Goal: Information Seeking & Learning: Learn about a topic

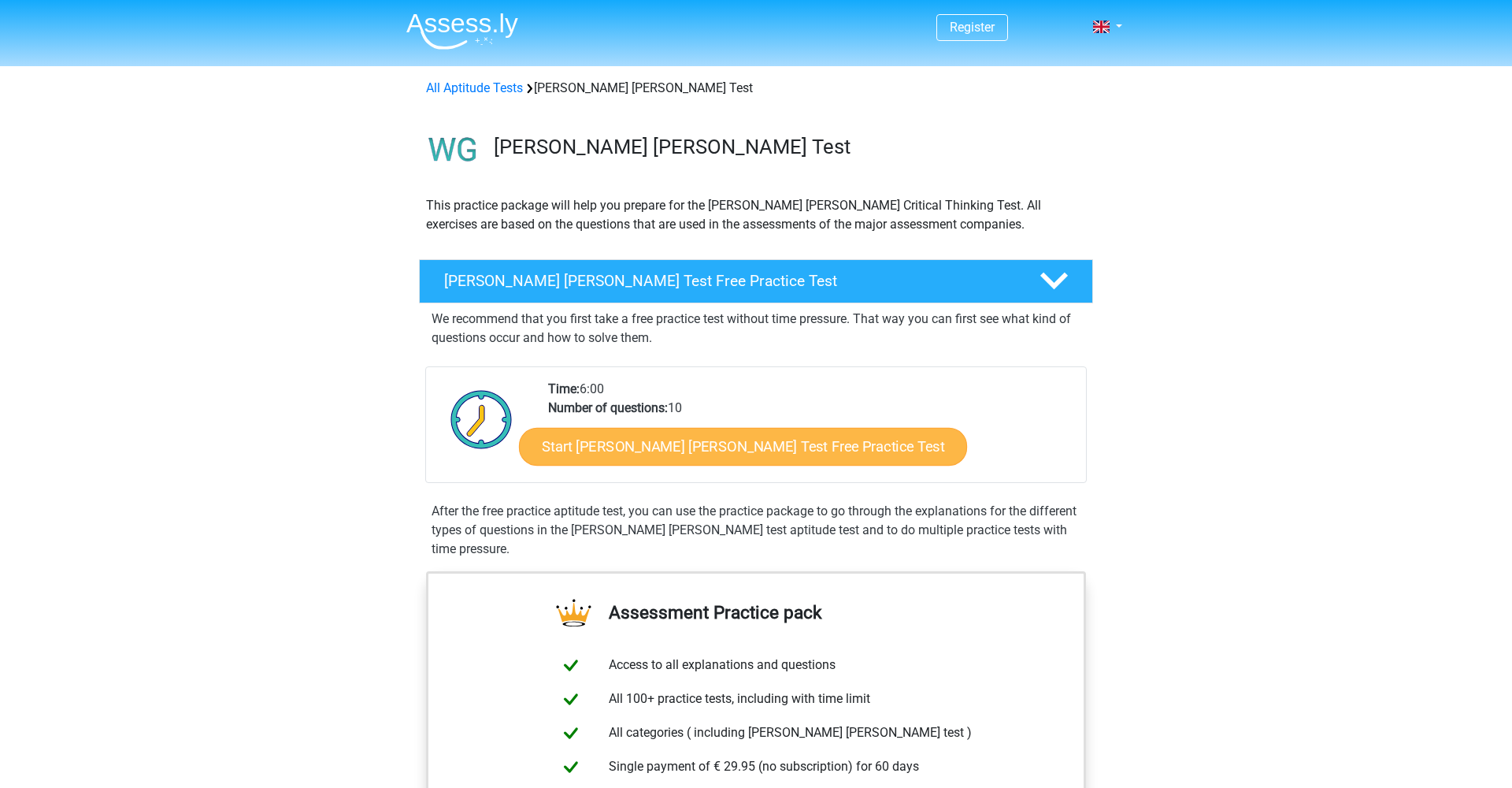
click at [637, 449] on link "Start [PERSON_NAME] [PERSON_NAME] Test Free Practice Test" at bounding box center [743, 446] width 448 height 38
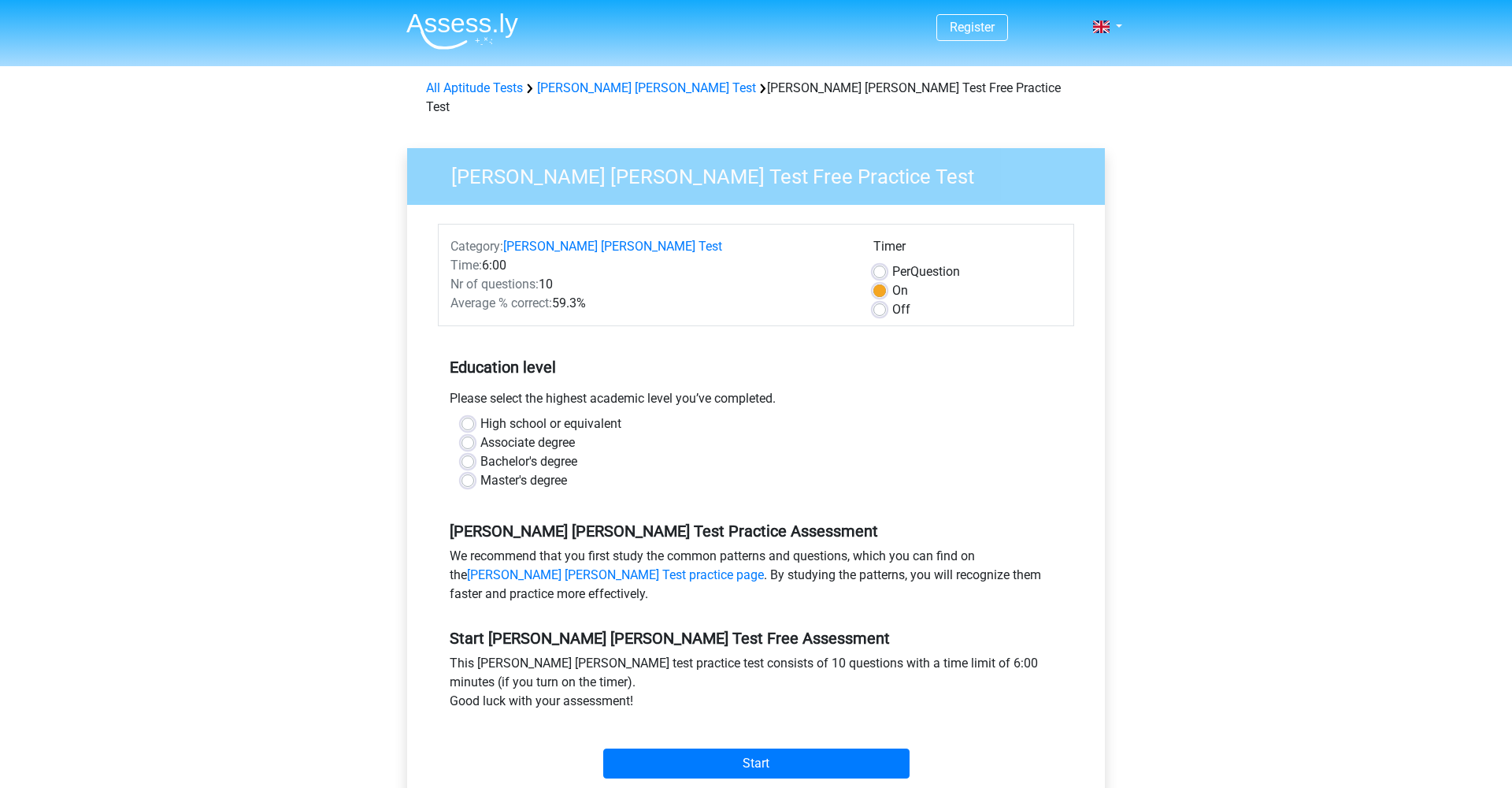
click at [480, 452] on label "Bachelor's degree" at bounding box center [529, 461] width 97 height 19
click at [472, 452] on input "Bachelor's degree" at bounding box center [468, 460] width 13 height 16
radio input "true"
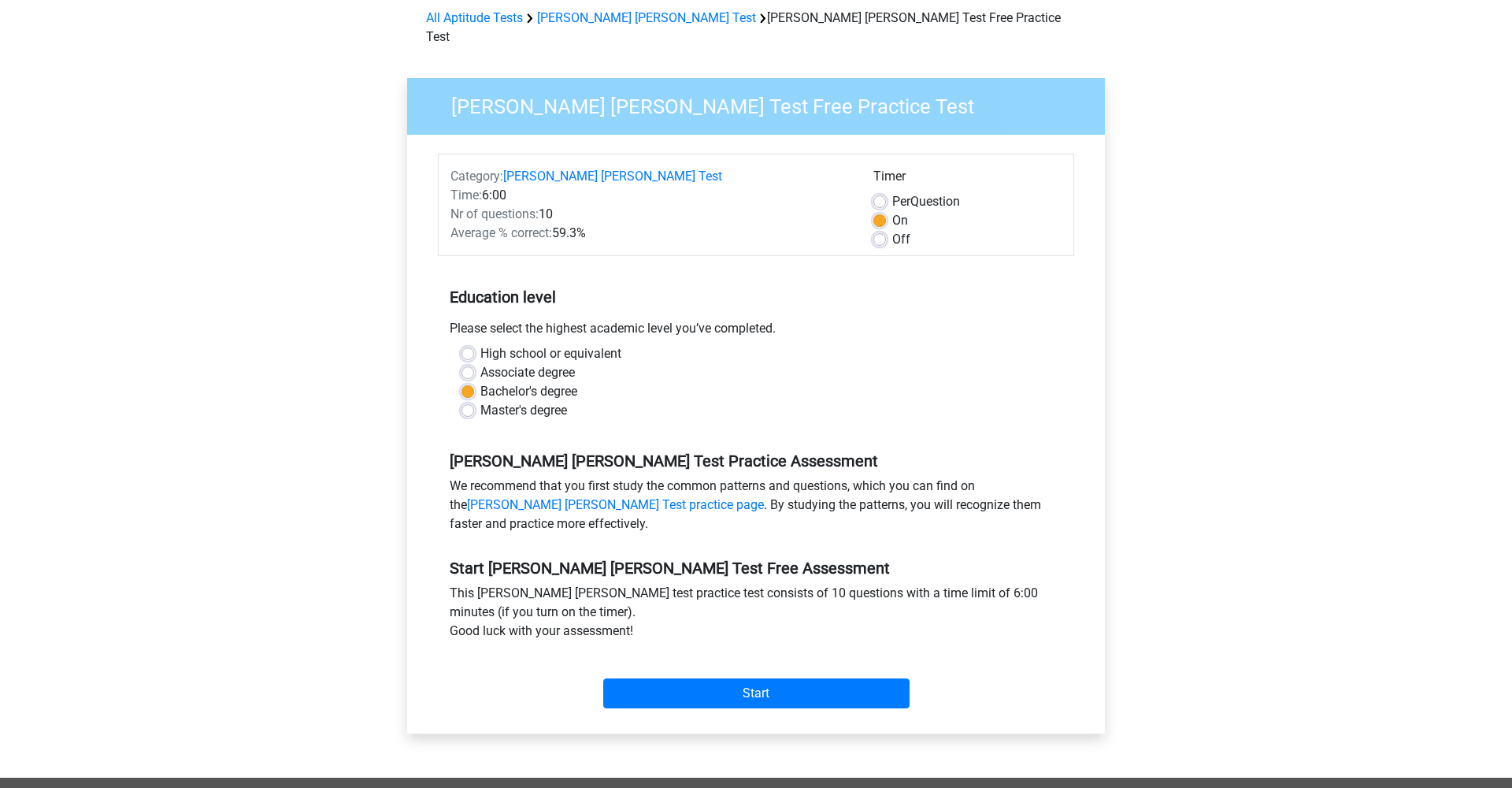
scroll to position [112, 0]
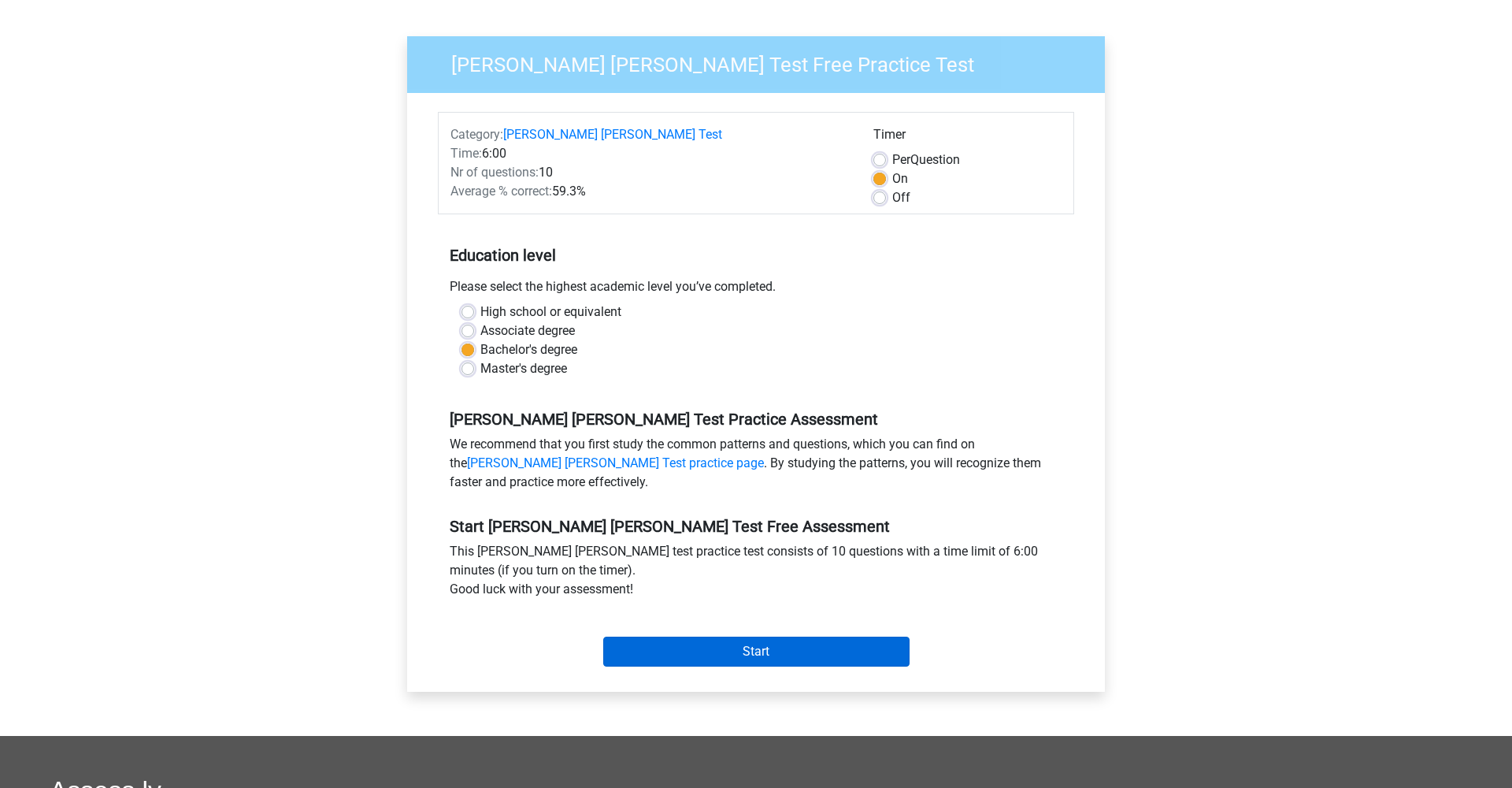
click at [753, 638] on input "Start" at bounding box center [756, 651] width 307 height 30
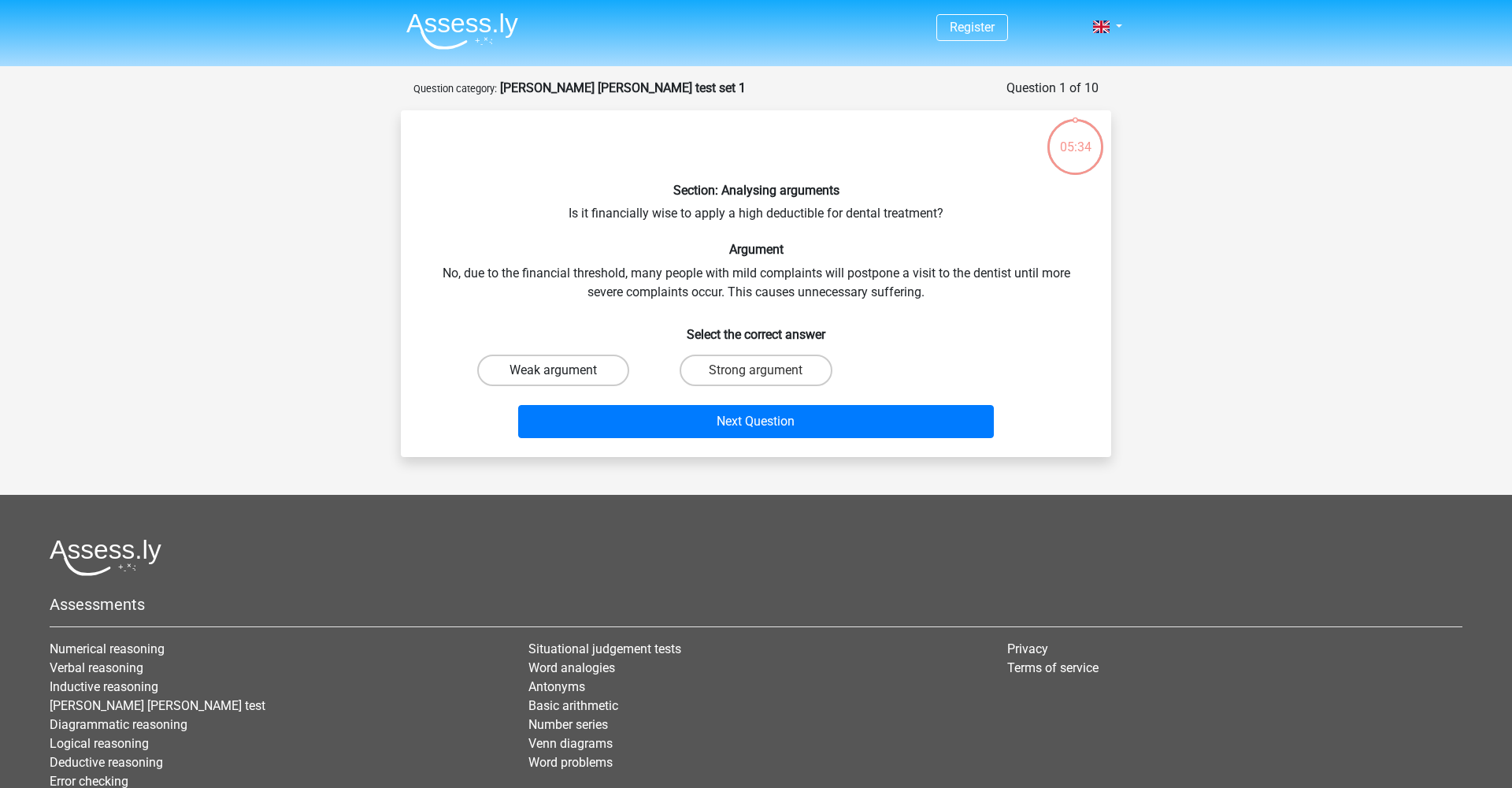
click at [590, 371] on label "Weak argument" at bounding box center [553, 369] width 152 height 31
click at [564, 371] on input "Weak argument" at bounding box center [558, 375] width 10 height 10
radio input "true"
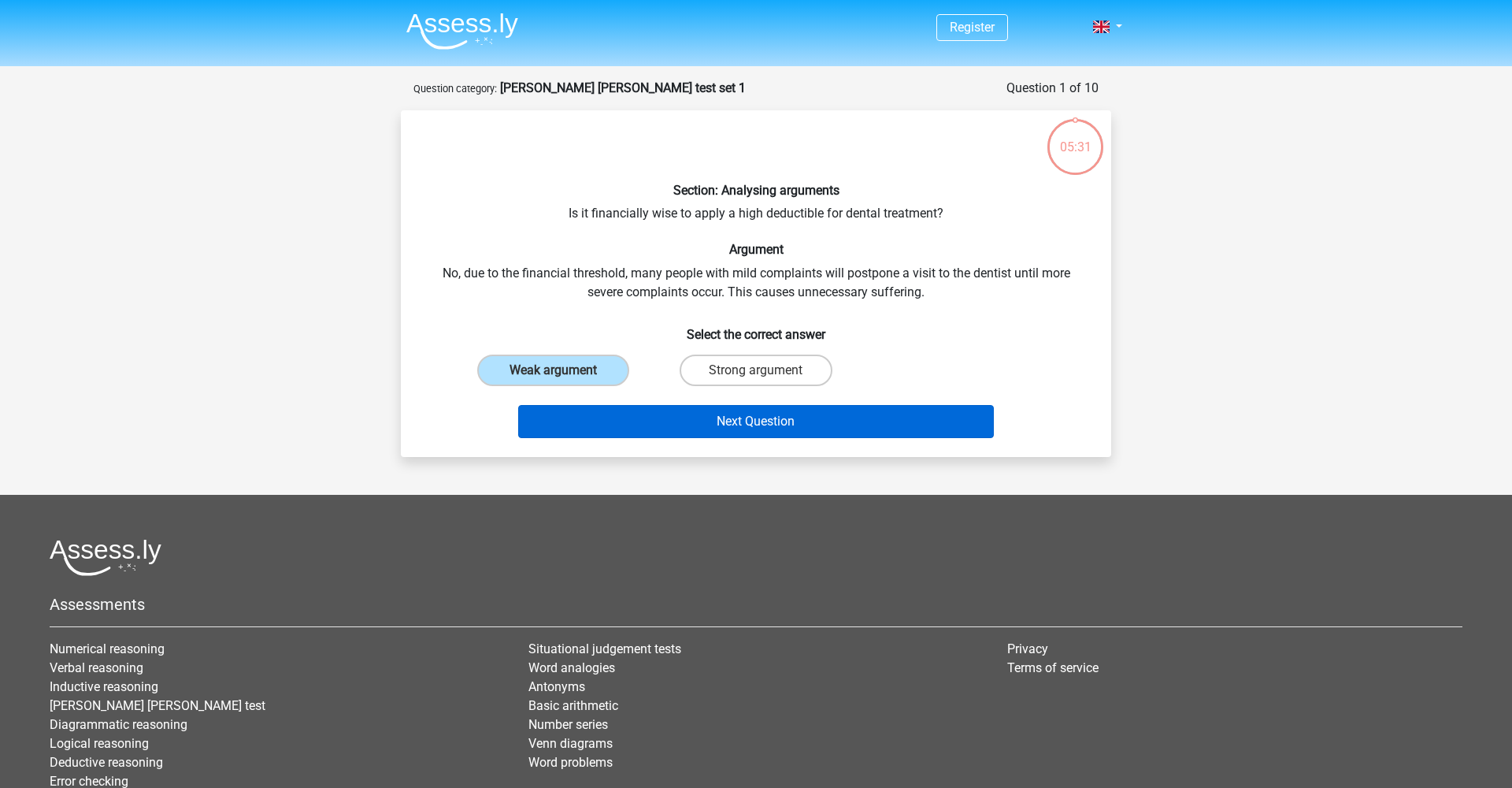
click at [699, 420] on button "Next Question" at bounding box center [756, 421] width 476 height 33
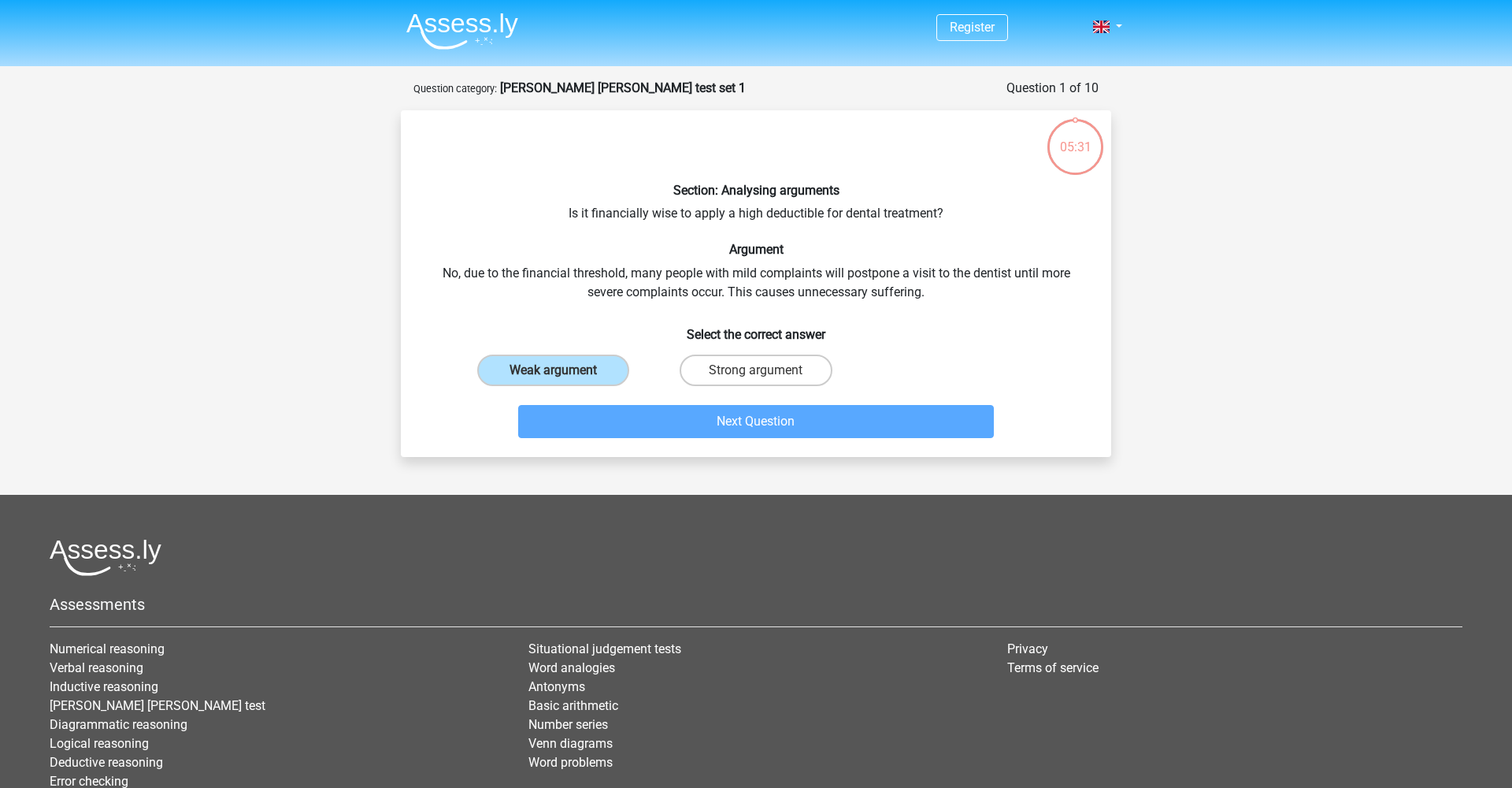
scroll to position [79, 0]
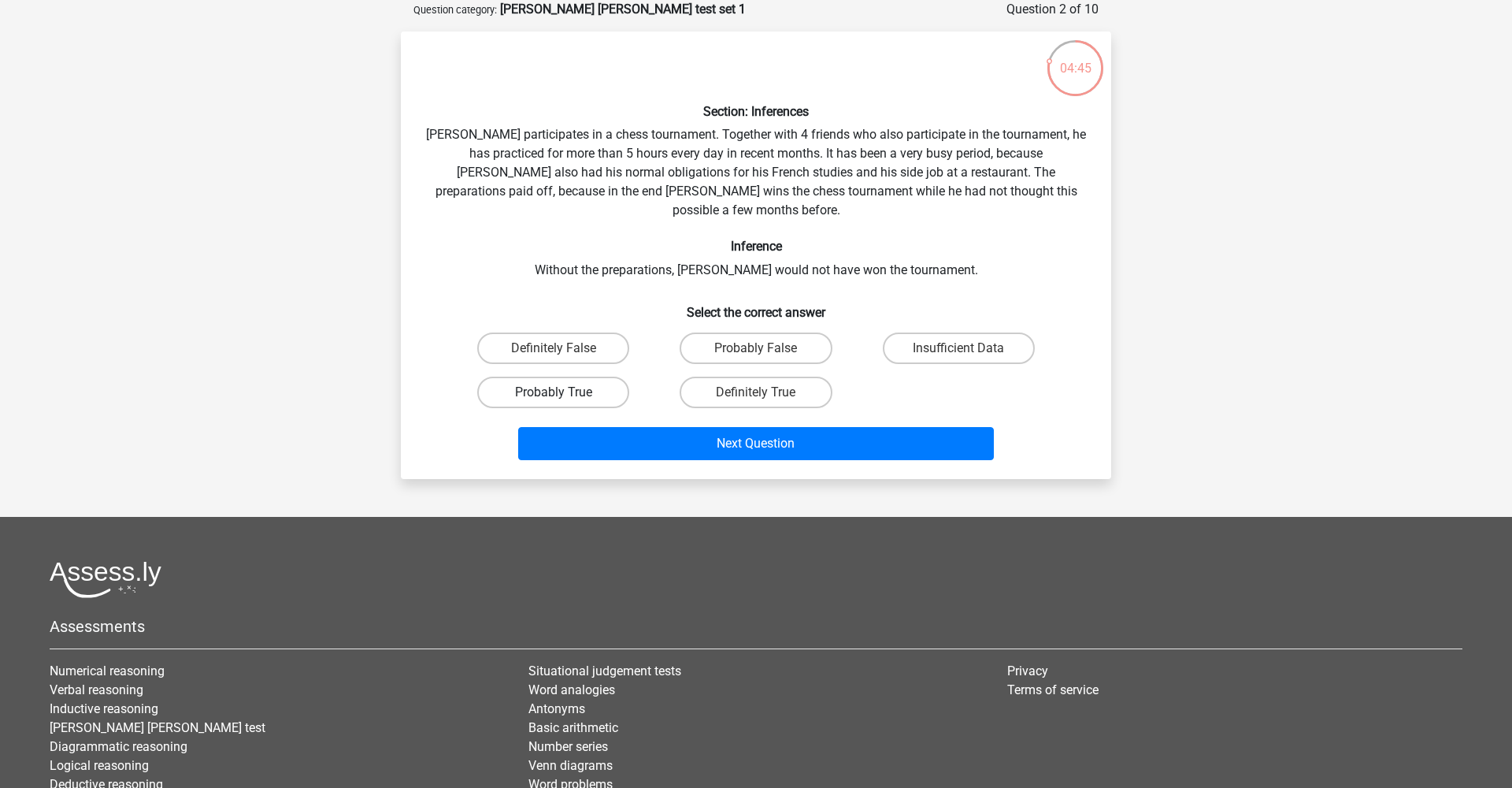
click at [602, 377] on label "Probably True" at bounding box center [553, 392] width 152 height 31
click at [564, 392] on input "Probably True" at bounding box center [558, 397] width 10 height 10
radio input "true"
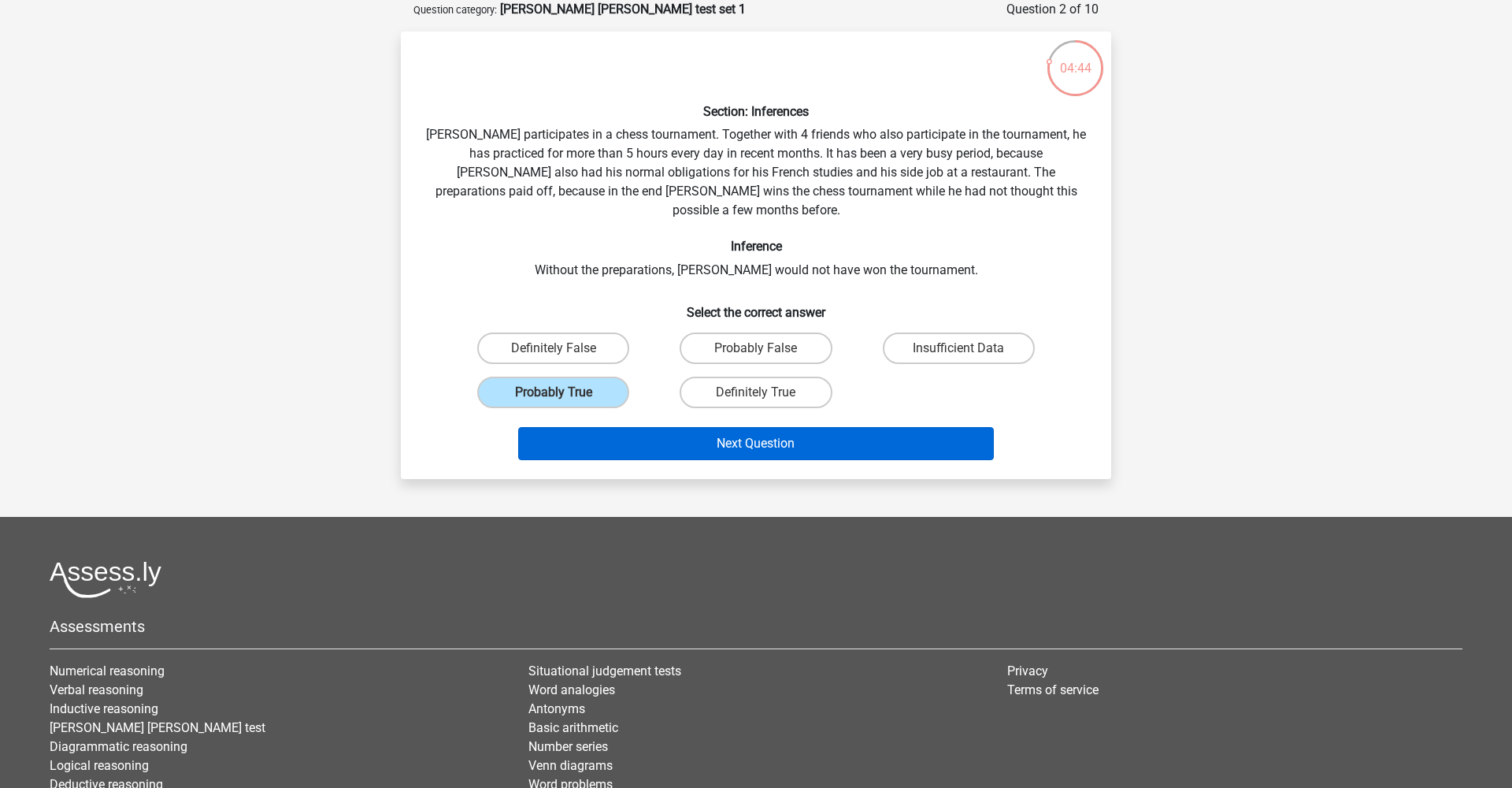
click at [718, 427] on button "Next Question" at bounding box center [756, 443] width 476 height 33
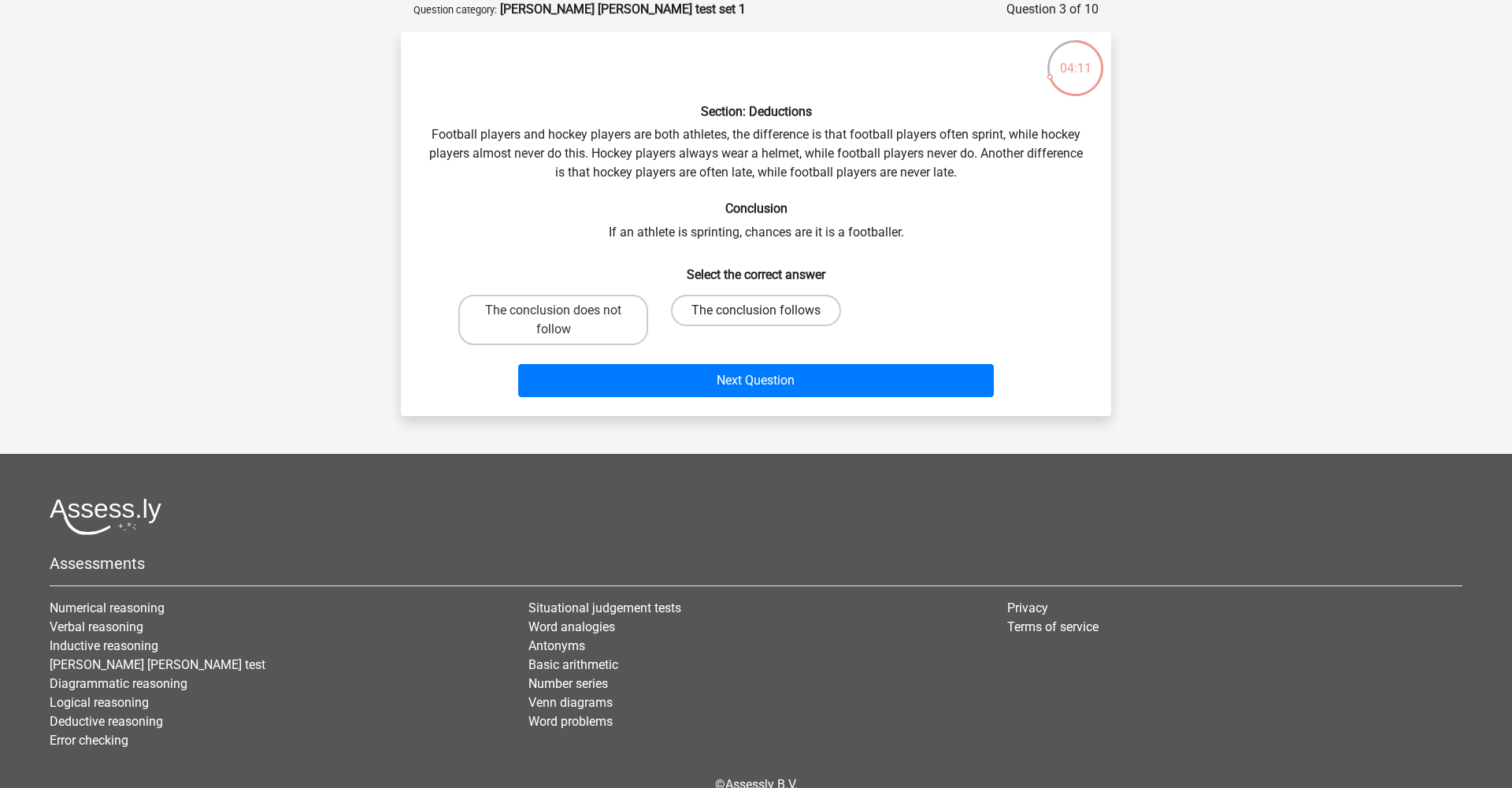
click at [768, 312] on label "The conclusion follows" at bounding box center [756, 310] width 170 height 31
click at [766, 312] on input "The conclusion follows" at bounding box center [760, 316] width 10 height 10
radio input "true"
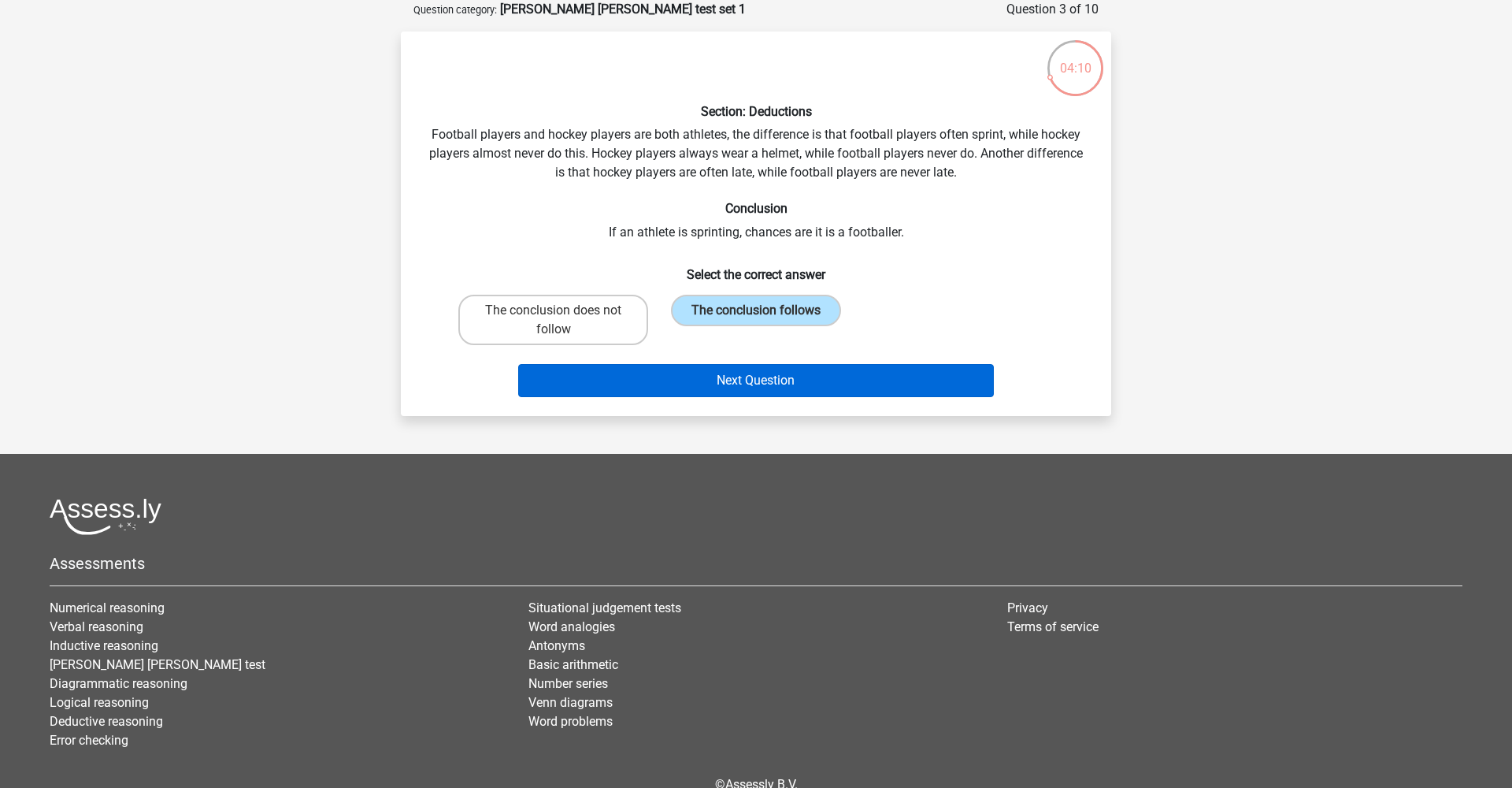
click at [765, 376] on button "Next Question" at bounding box center [756, 380] width 476 height 33
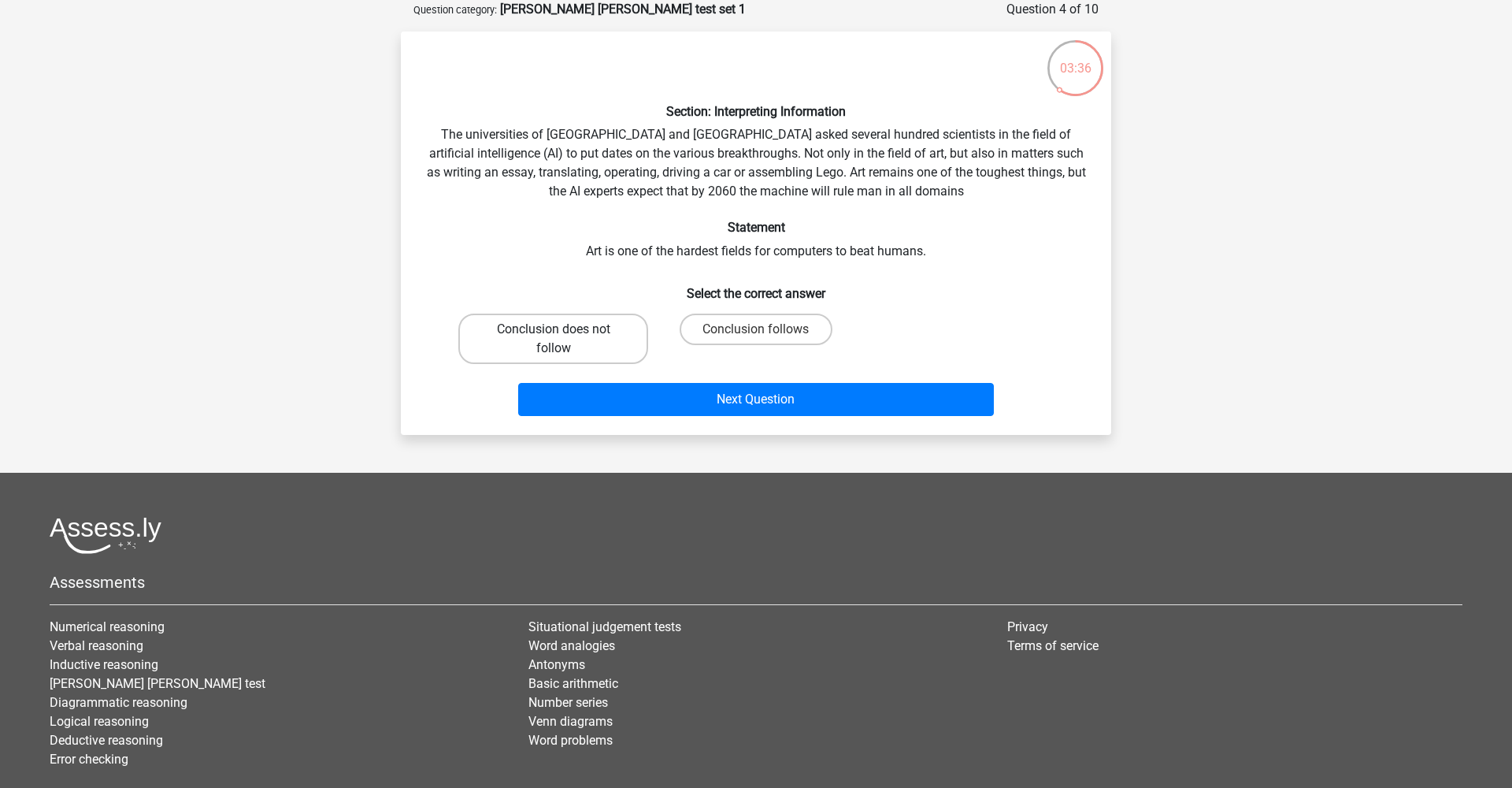
click at [628, 340] on label "Conclusion does not follow" at bounding box center [554, 338] width 190 height 51
click at [564, 340] on input "Conclusion does not follow" at bounding box center [558, 334] width 10 height 10
radio input "true"
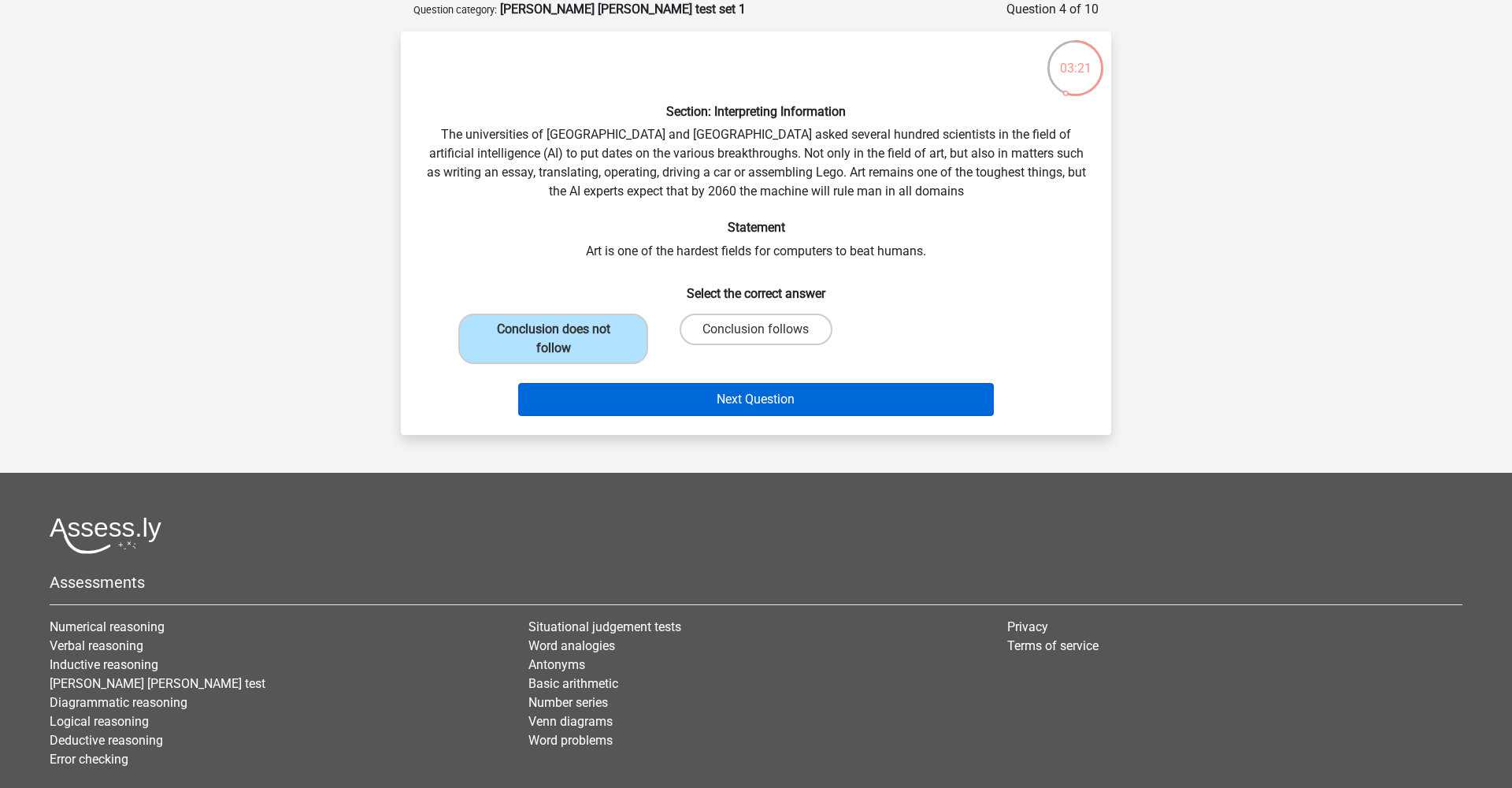
click at [741, 397] on button "Next Question" at bounding box center [756, 399] width 476 height 33
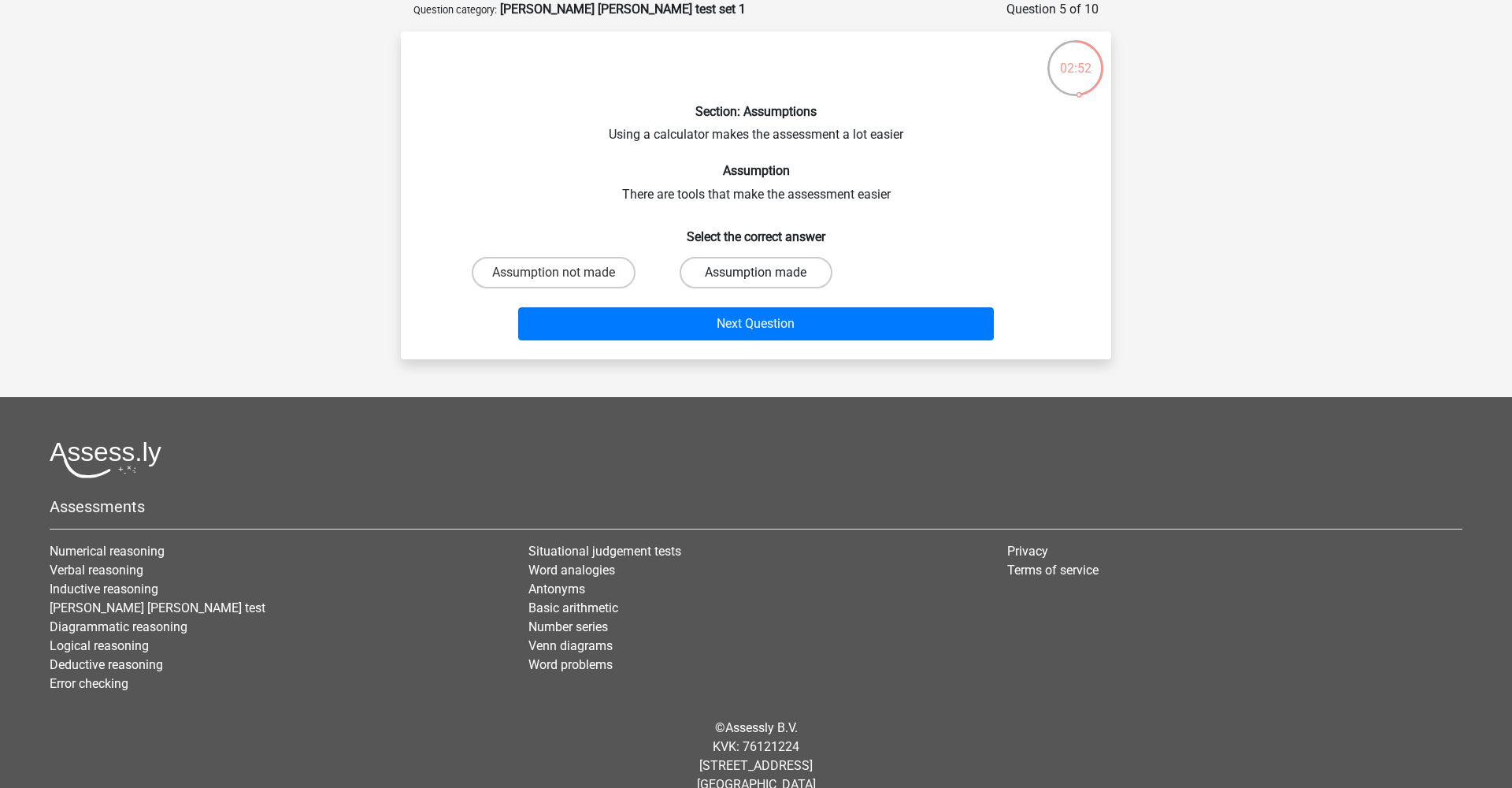
click at [741, 275] on label "Assumption made" at bounding box center [756, 272] width 152 height 31
click at [756, 275] on input "Assumption made" at bounding box center [760, 278] width 10 height 10
radio input "true"
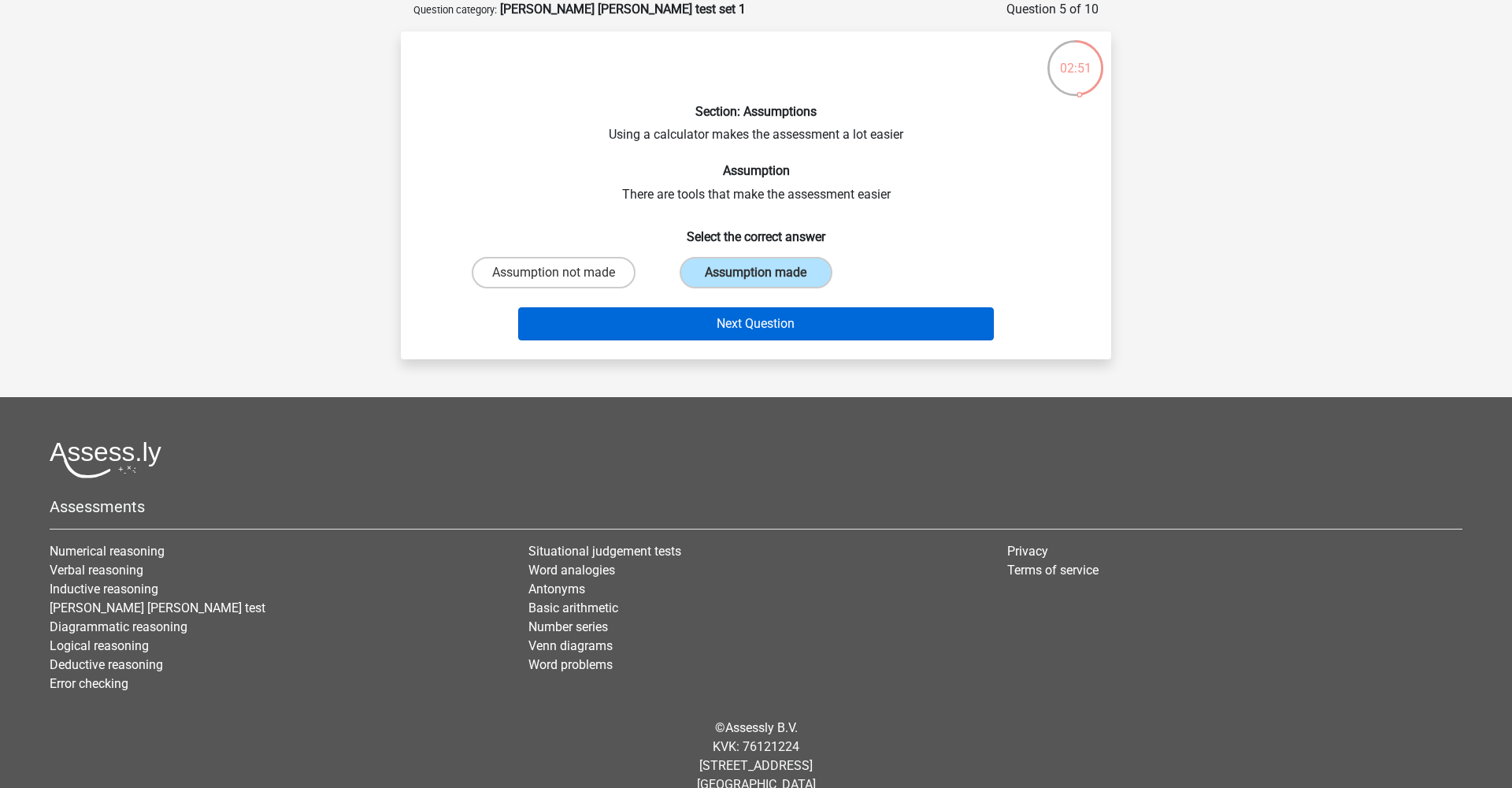
click at [735, 315] on button "Next Question" at bounding box center [756, 324] width 476 height 33
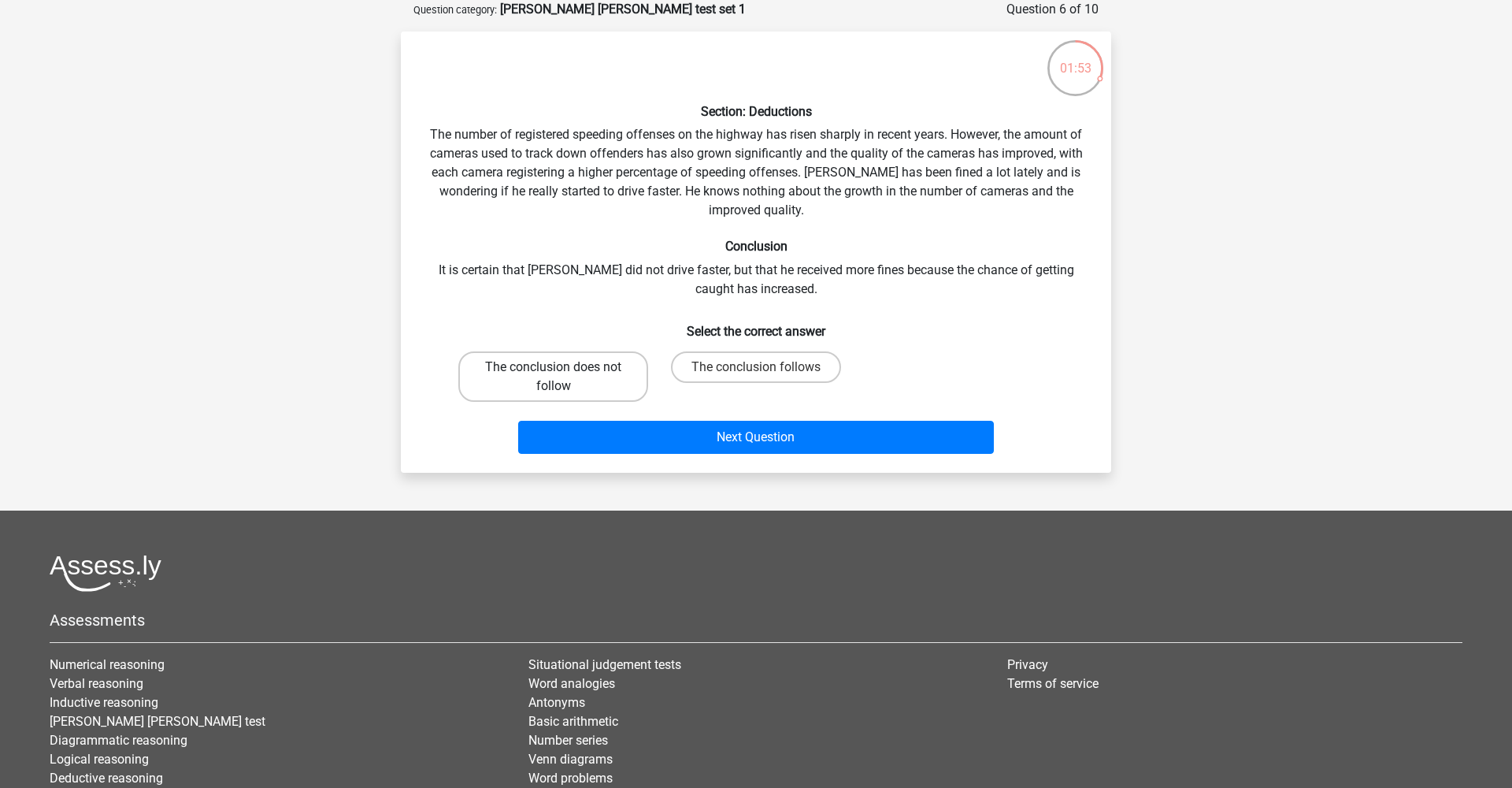
click at [595, 369] on label "The conclusion does not follow" at bounding box center [554, 376] width 190 height 51
click at [564, 369] on input "The conclusion does not follow" at bounding box center [558, 372] width 10 height 10
radio input "true"
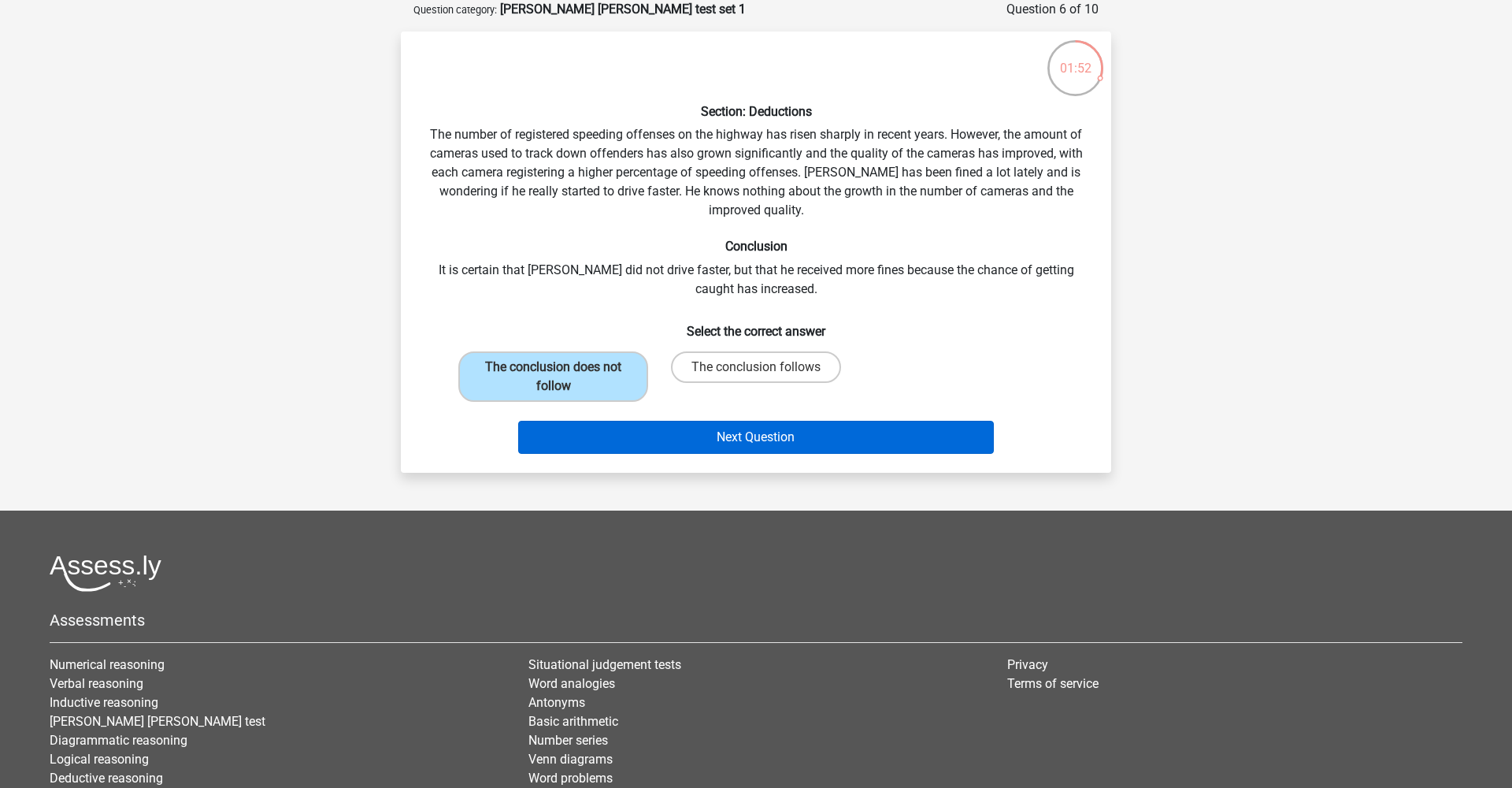
click at [718, 427] on button "Next Question" at bounding box center [756, 437] width 476 height 33
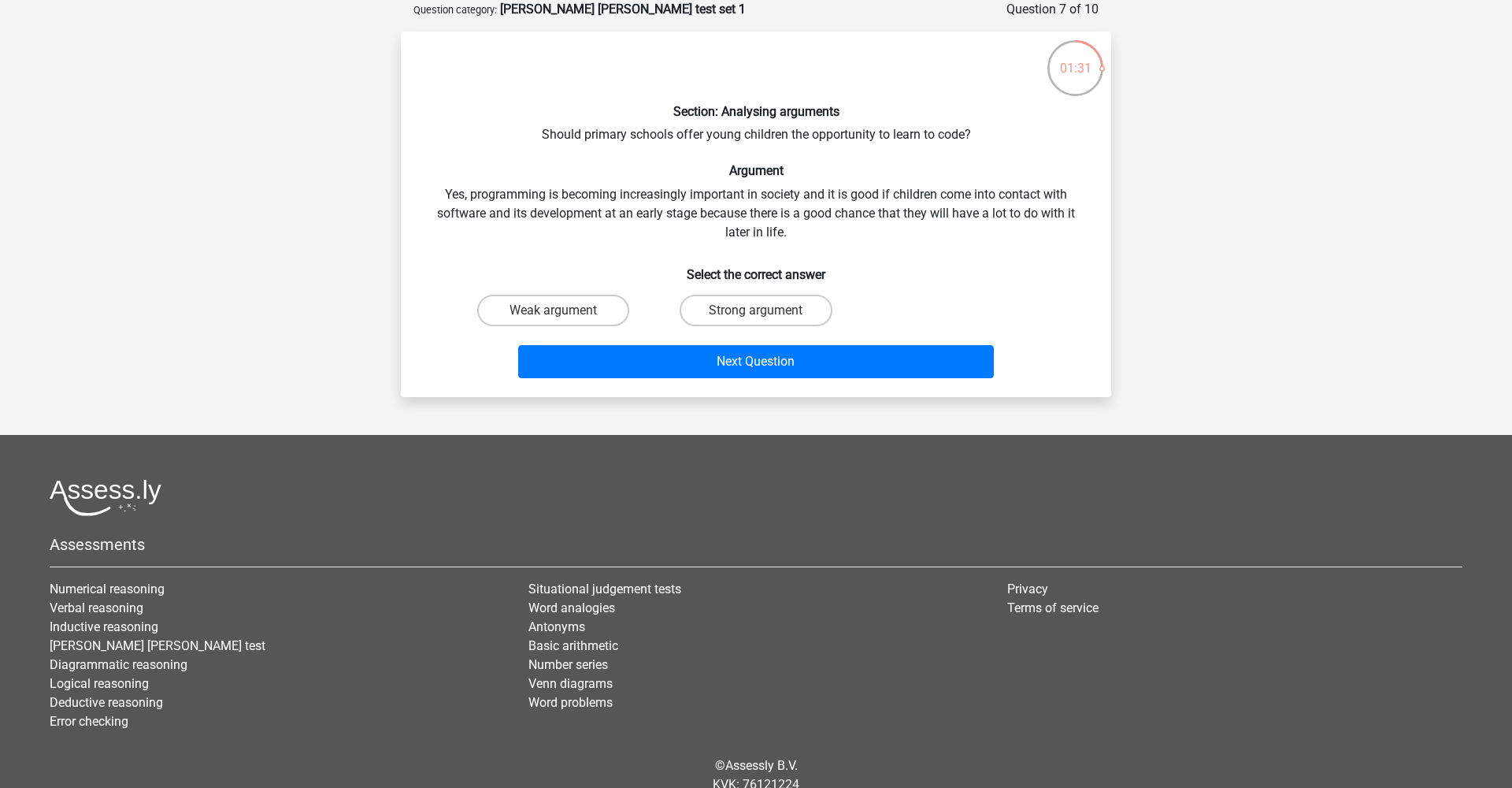
click at [756, 313] on input "Strong argument" at bounding box center [760, 316] width 10 height 10
radio input "true"
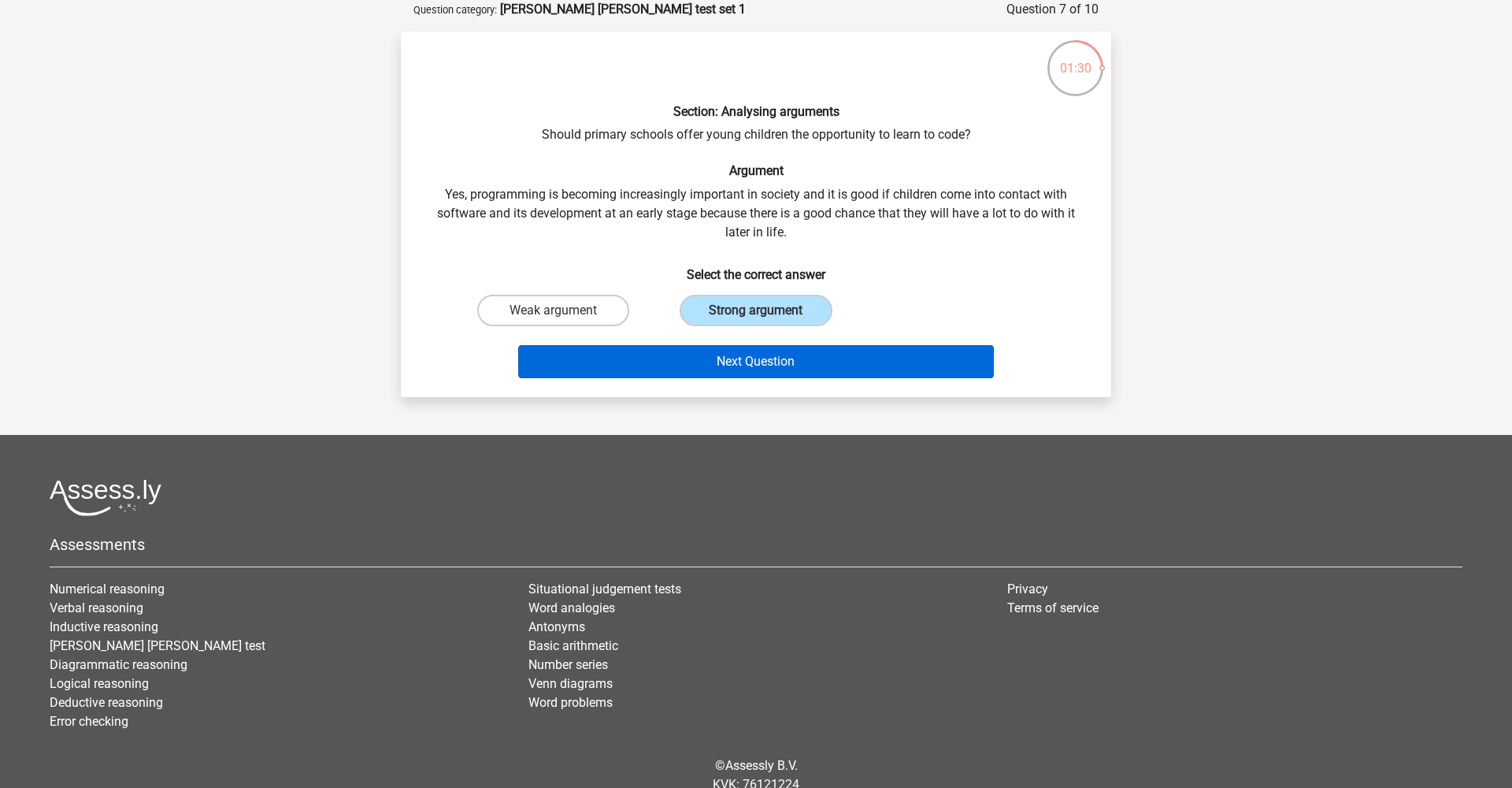
click at [757, 358] on button "Next Question" at bounding box center [756, 361] width 476 height 33
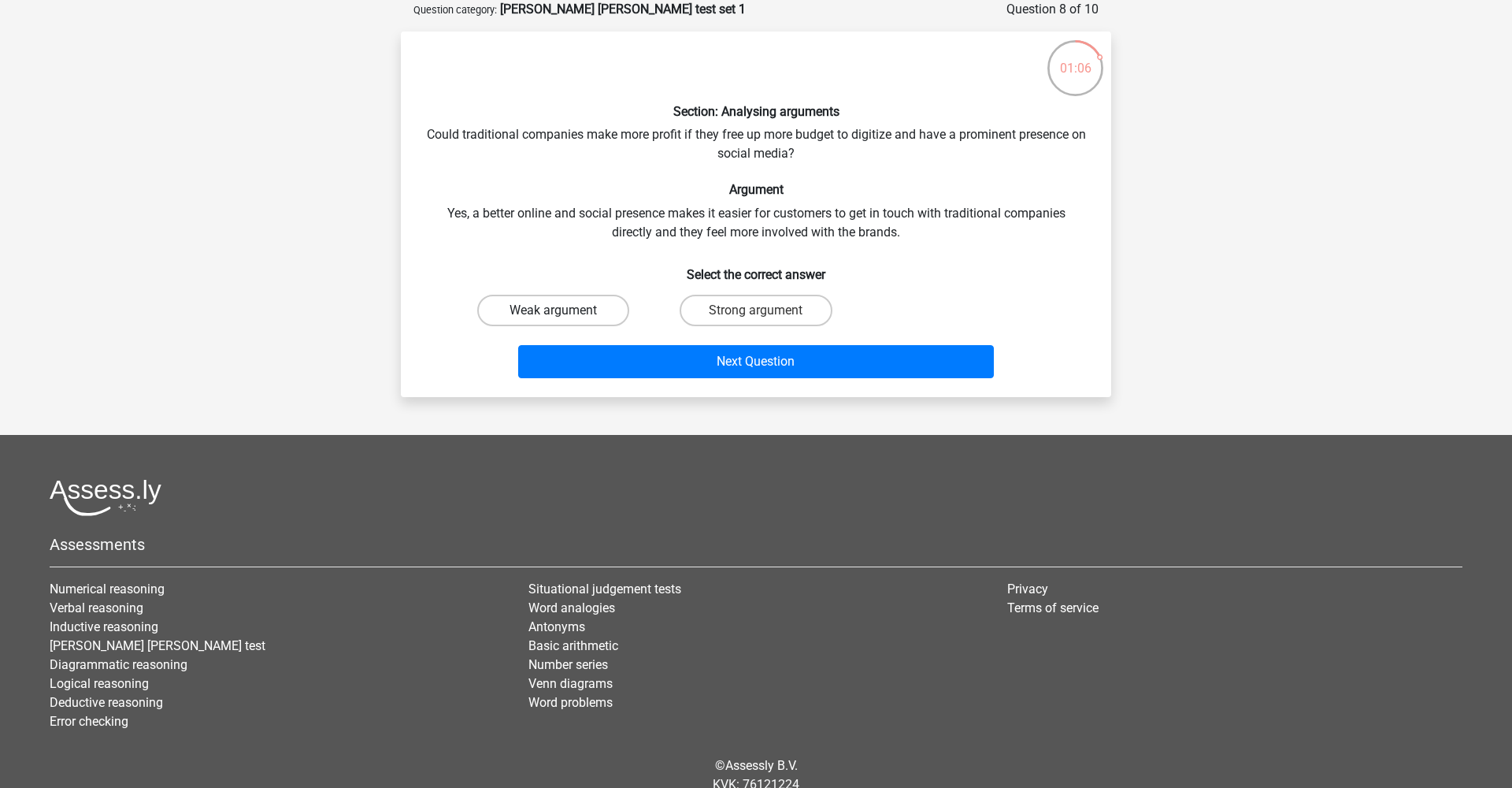
click at [590, 307] on label "Weak argument" at bounding box center [553, 310] width 152 height 31
click at [564, 311] on input "Weak argument" at bounding box center [558, 316] width 10 height 10
radio input "true"
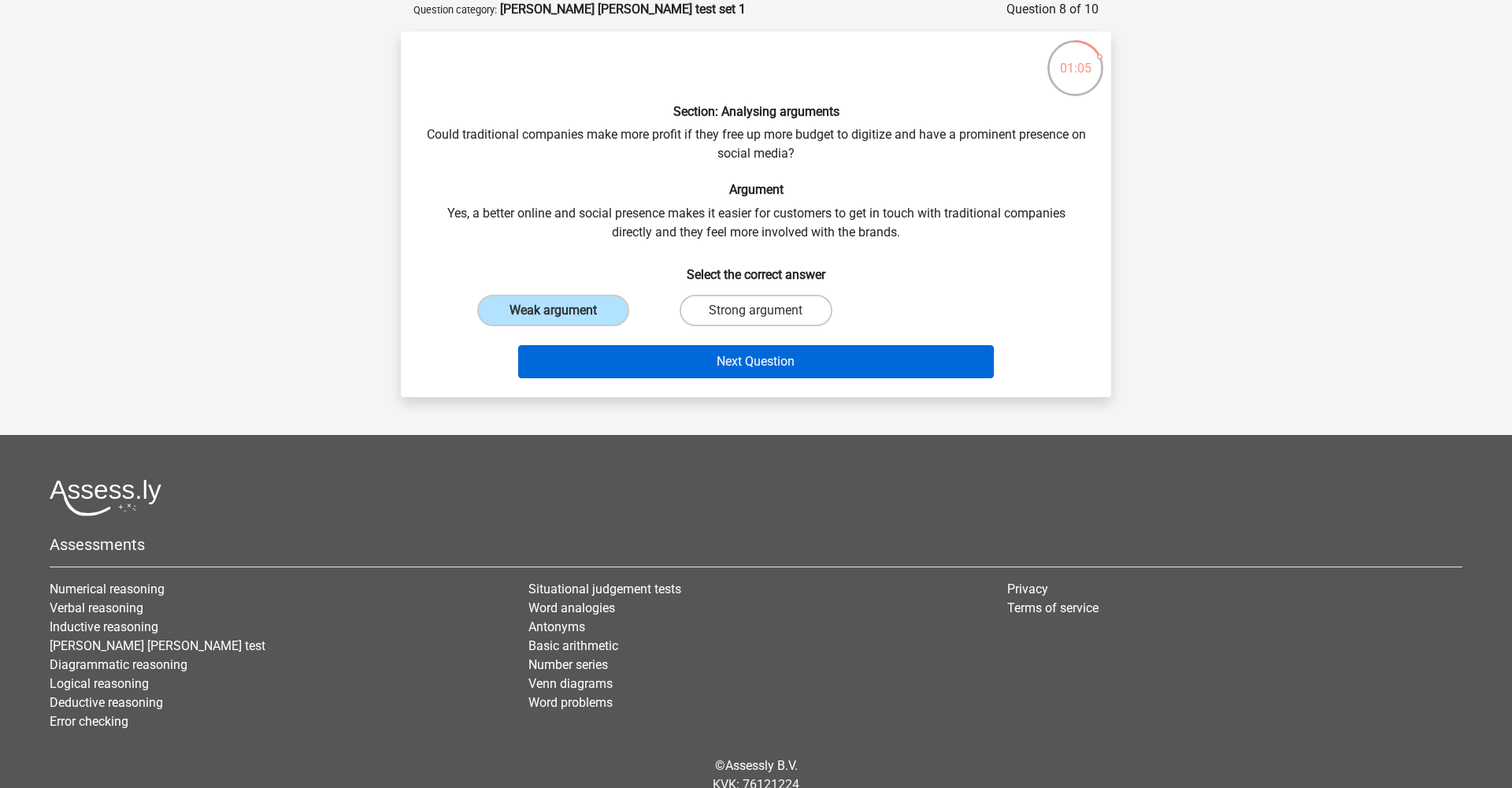
click at [697, 352] on button "Next Question" at bounding box center [756, 361] width 476 height 33
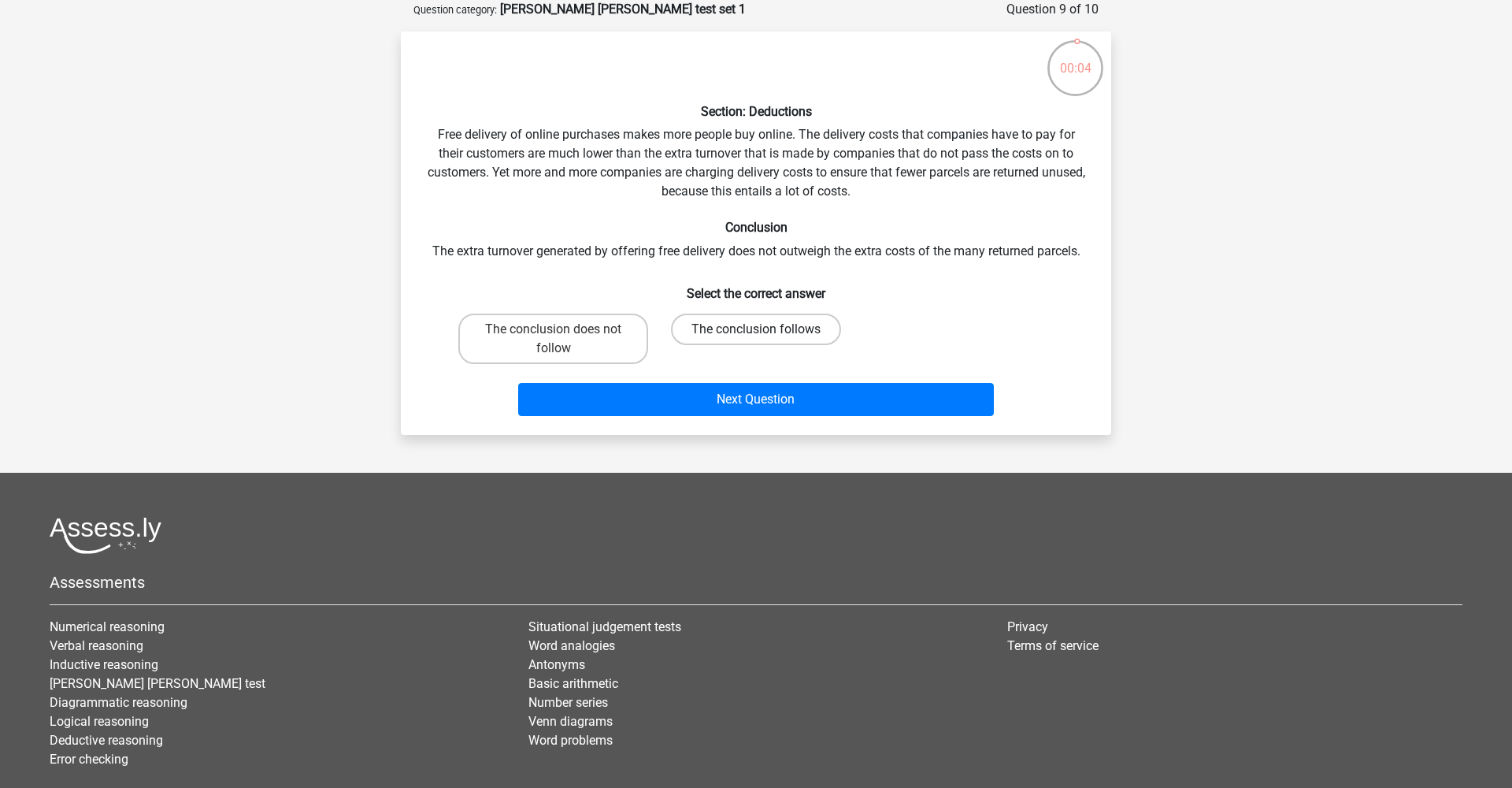
click at [734, 332] on label "The conclusion follows" at bounding box center [756, 328] width 170 height 31
click at [756, 332] on input "The conclusion follows" at bounding box center [760, 334] width 10 height 10
radio input "true"
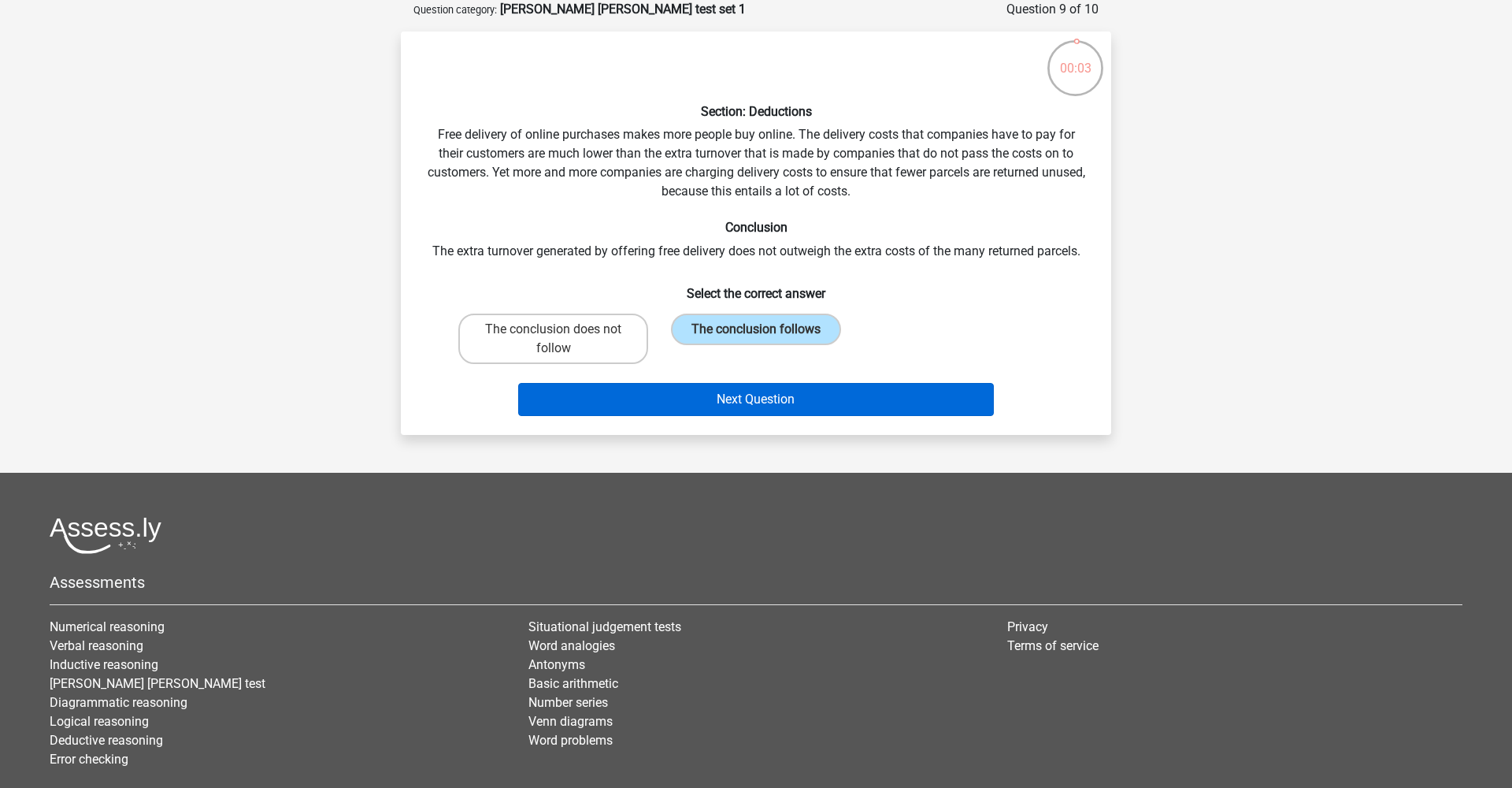
click at [746, 398] on button "Next Question" at bounding box center [756, 399] width 476 height 33
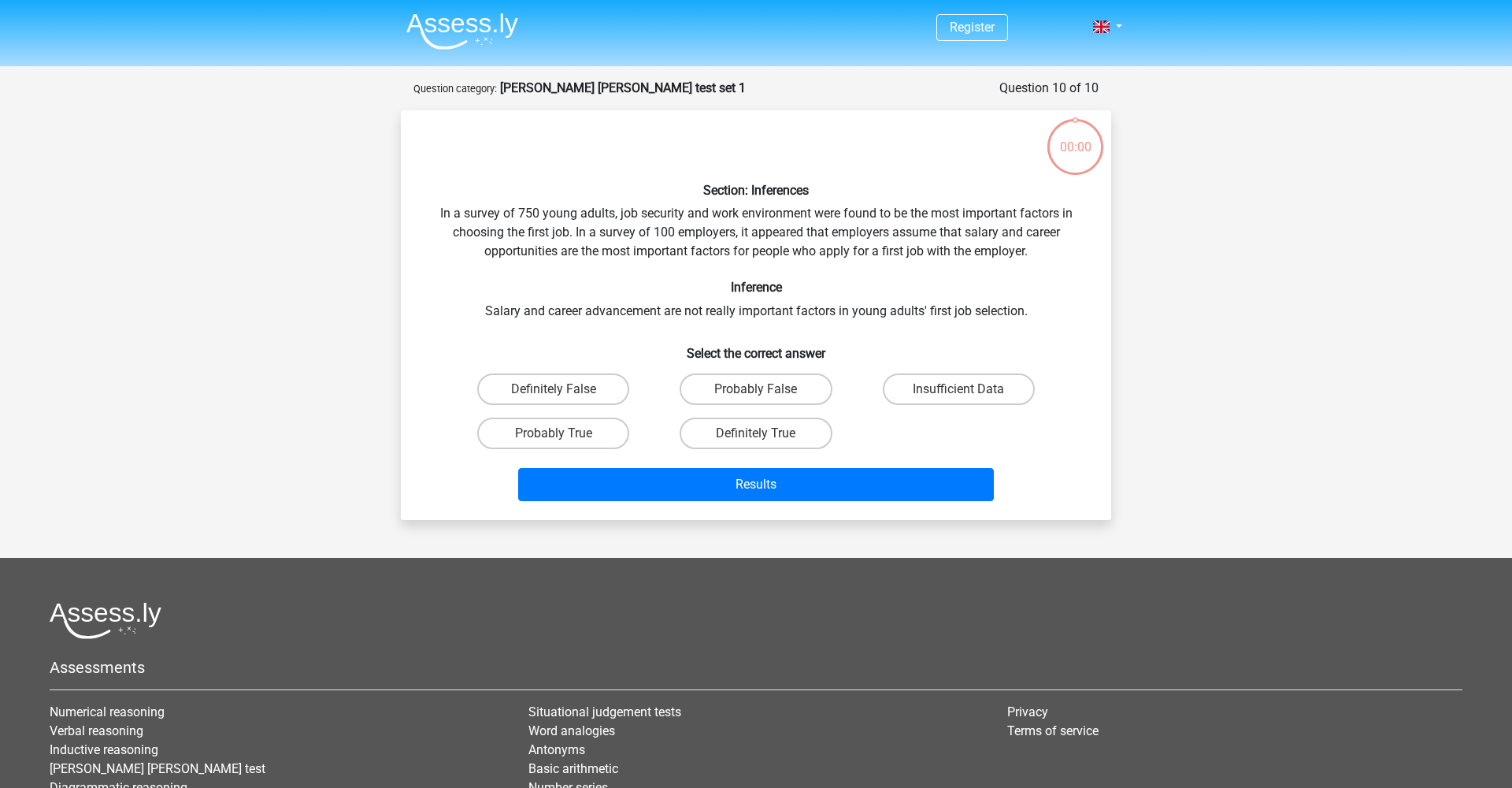
scroll to position [79, 0]
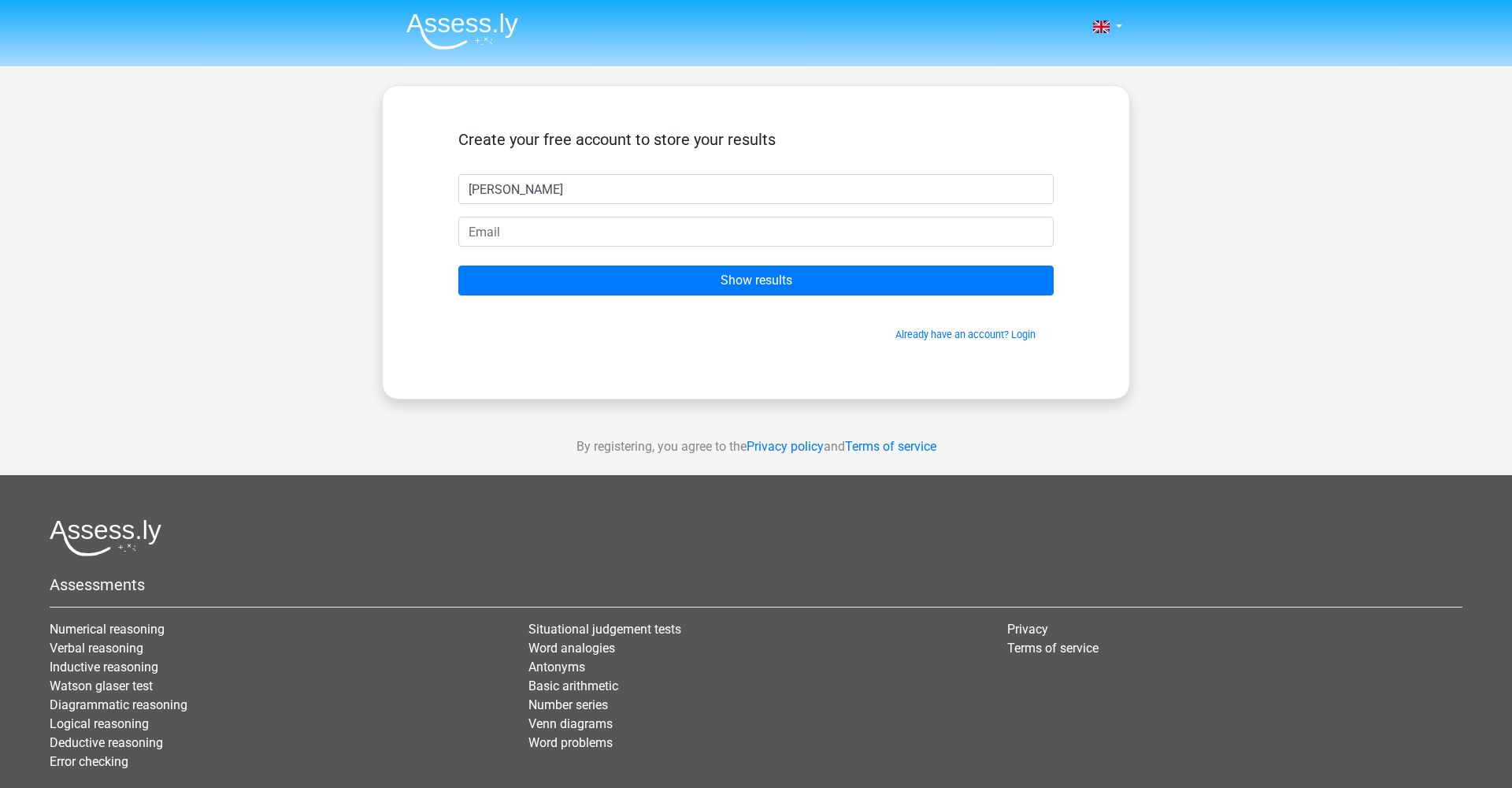
type input "[PERSON_NAME]"
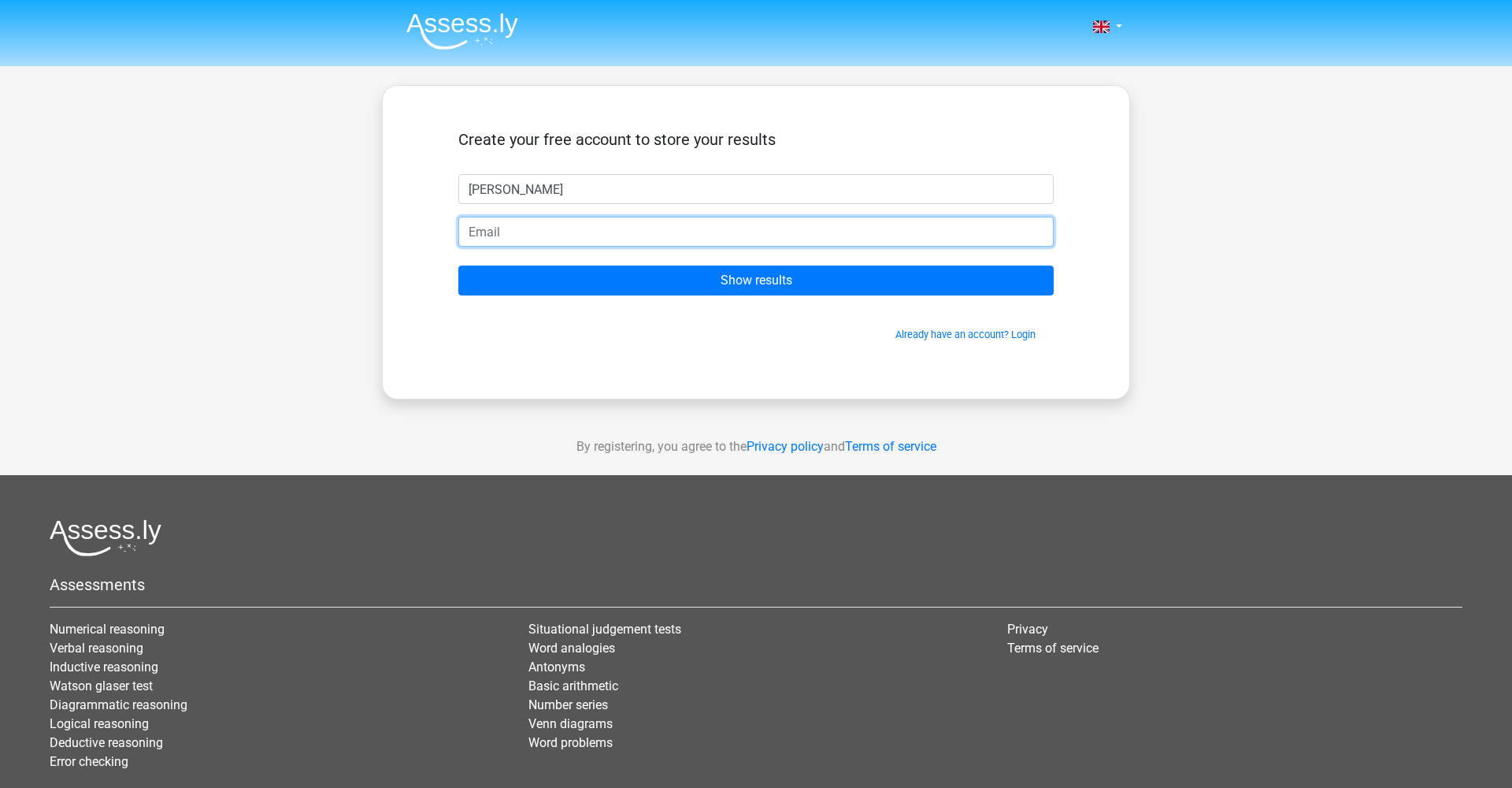
click at [523, 225] on input "email" at bounding box center [756, 231] width 595 height 30
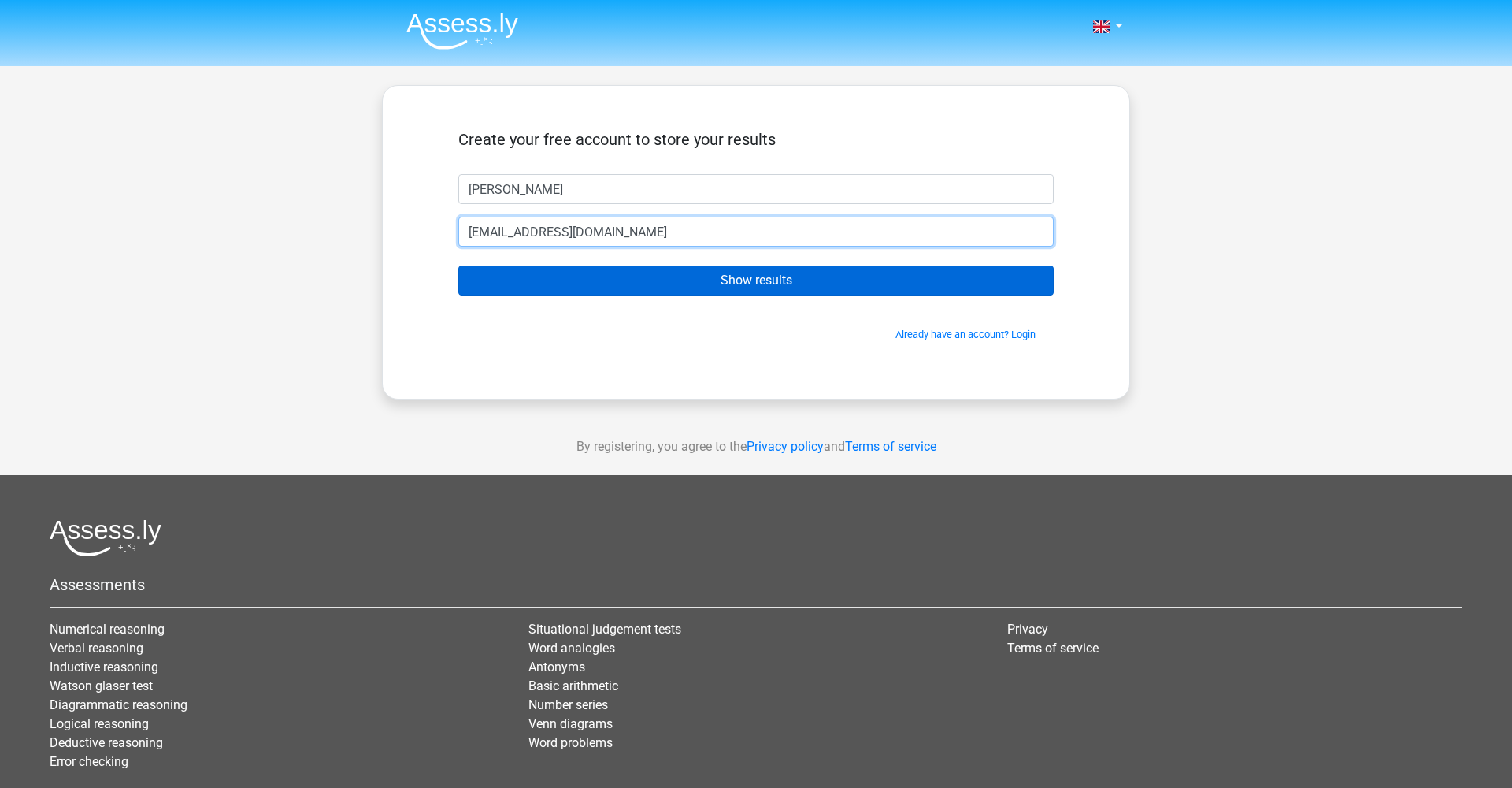
type input "[EMAIL_ADDRESS][DOMAIN_NAME]"
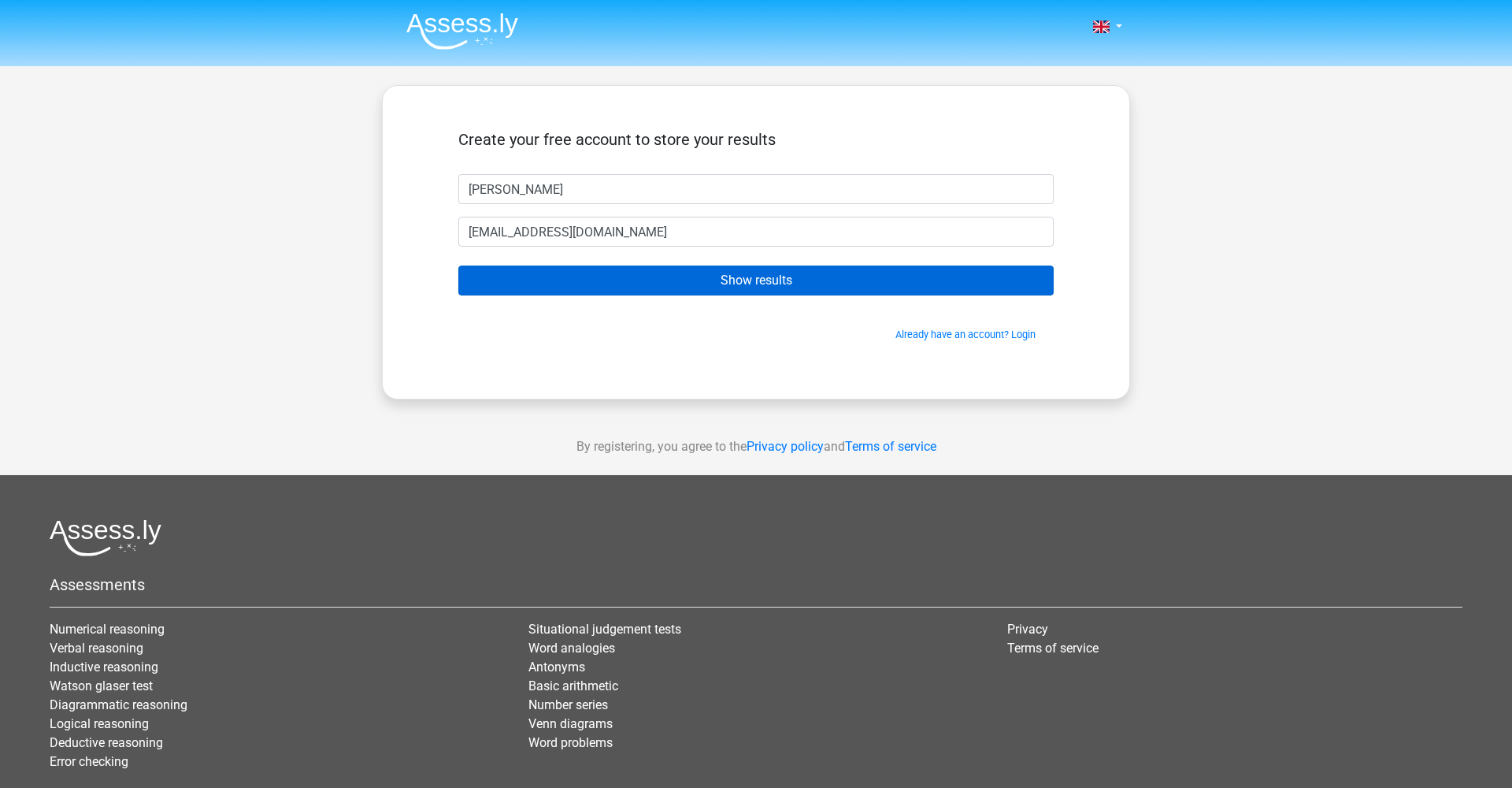
click at [631, 277] on input "Show results" at bounding box center [756, 280] width 595 height 30
